Goal: Task Accomplishment & Management: Use online tool/utility

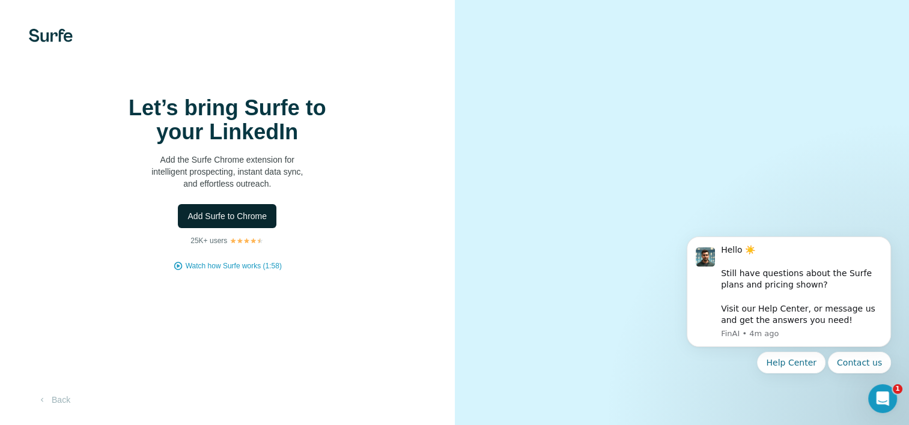
click at [247, 222] on span "Add Surfe to Chrome" at bounding box center [226, 216] width 79 height 12
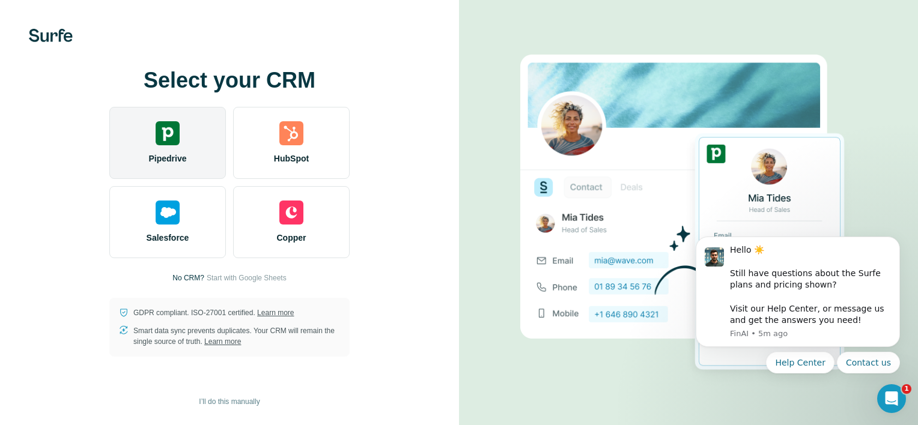
click at [175, 157] on span "Pipedrive" at bounding box center [167, 159] width 38 height 12
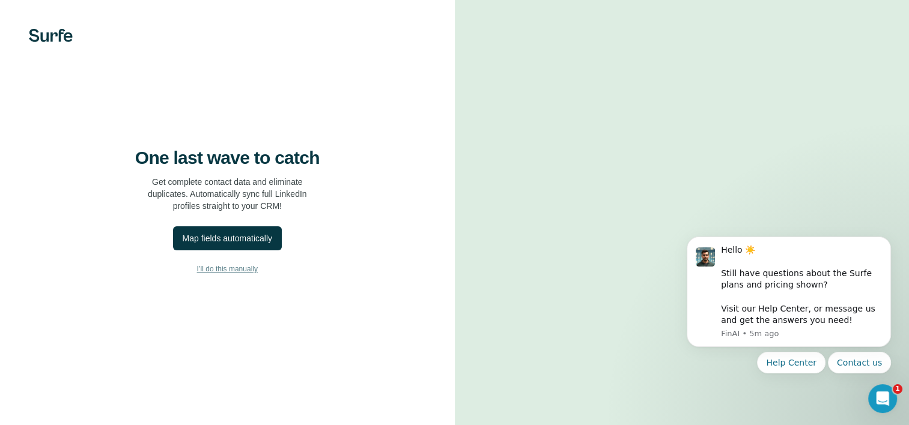
click at [255, 278] on button "I’ll do this manually" at bounding box center [227, 269] width 407 height 18
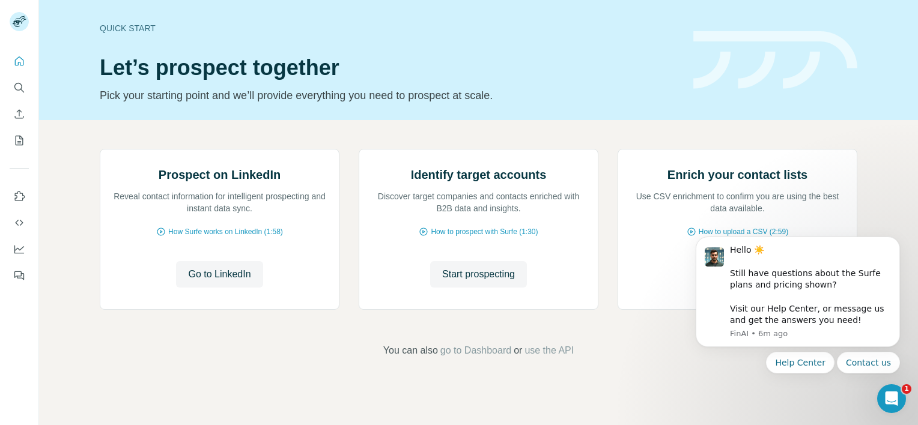
scroll to position [94, 0]
click at [895, 242] on icon "Dismiss notification" at bounding box center [896, 240] width 7 height 7
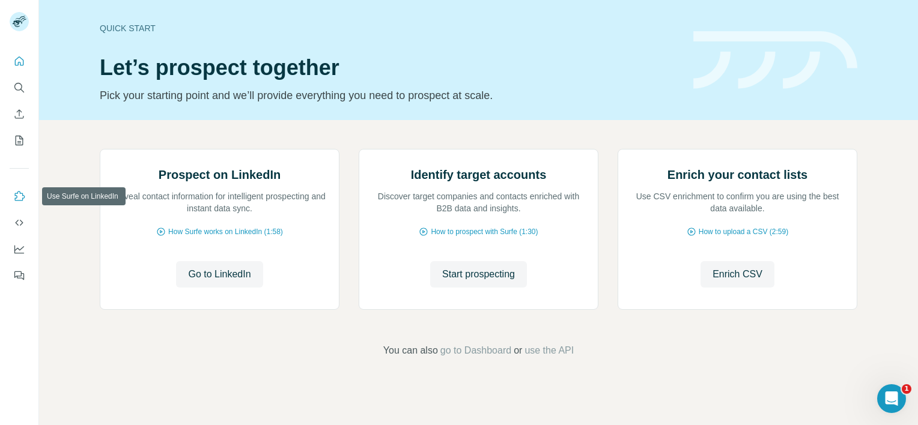
click at [19, 192] on icon "Use Surfe on LinkedIn" at bounding box center [19, 196] width 12 height 12
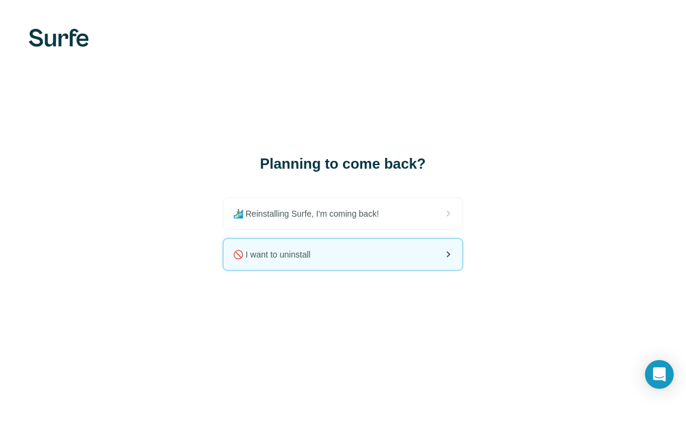
click at [329, 258] on div "🚫 I want to uninstall" at bounding box center [342, 254] width 239 height 31
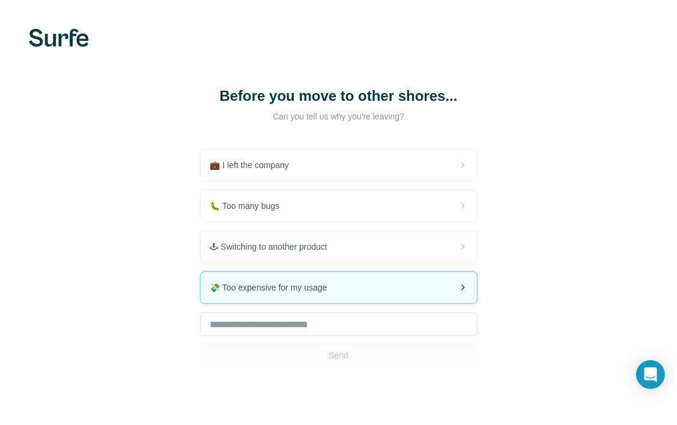
click at [338, 286] on div "💸 Too expensive for my usage" at bounding box center [339, 287] width 276 height 31
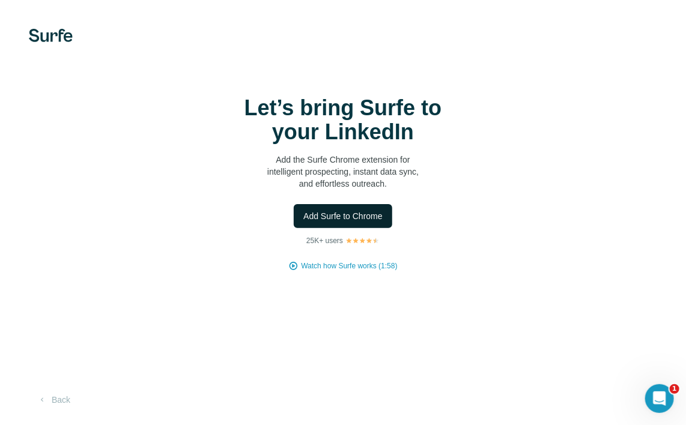
click at [359, 218] on span "Add Surfe to Chrome" at bounding box center [342, 216] width 79 height 12
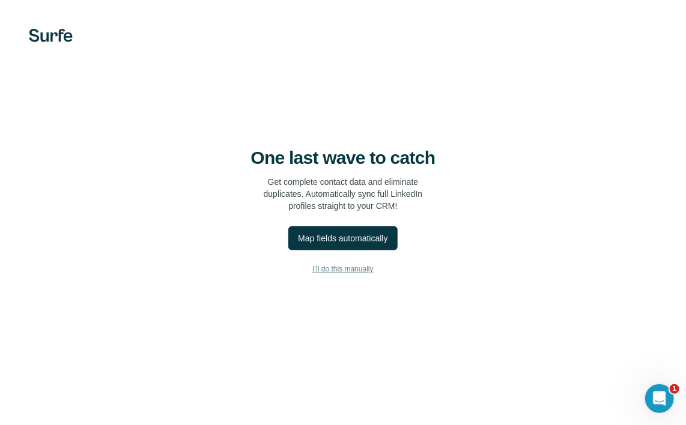
click at [347, 264] on span "I’ll do this manually" at bounding box center [342, 269] width 61 height 11
